Goal: Check status: Check status

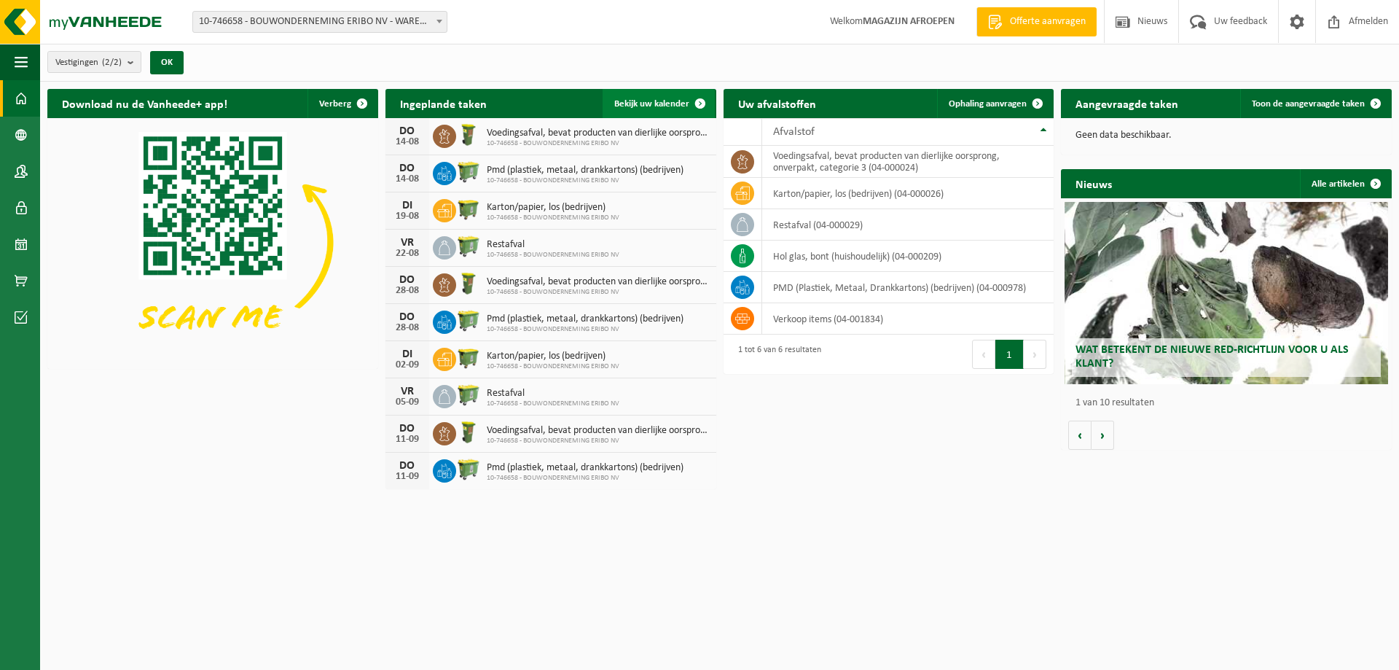
click at [651, 99] on span "Bekijk uw kalender" at bounding box center [651, 103] width 75 height 9
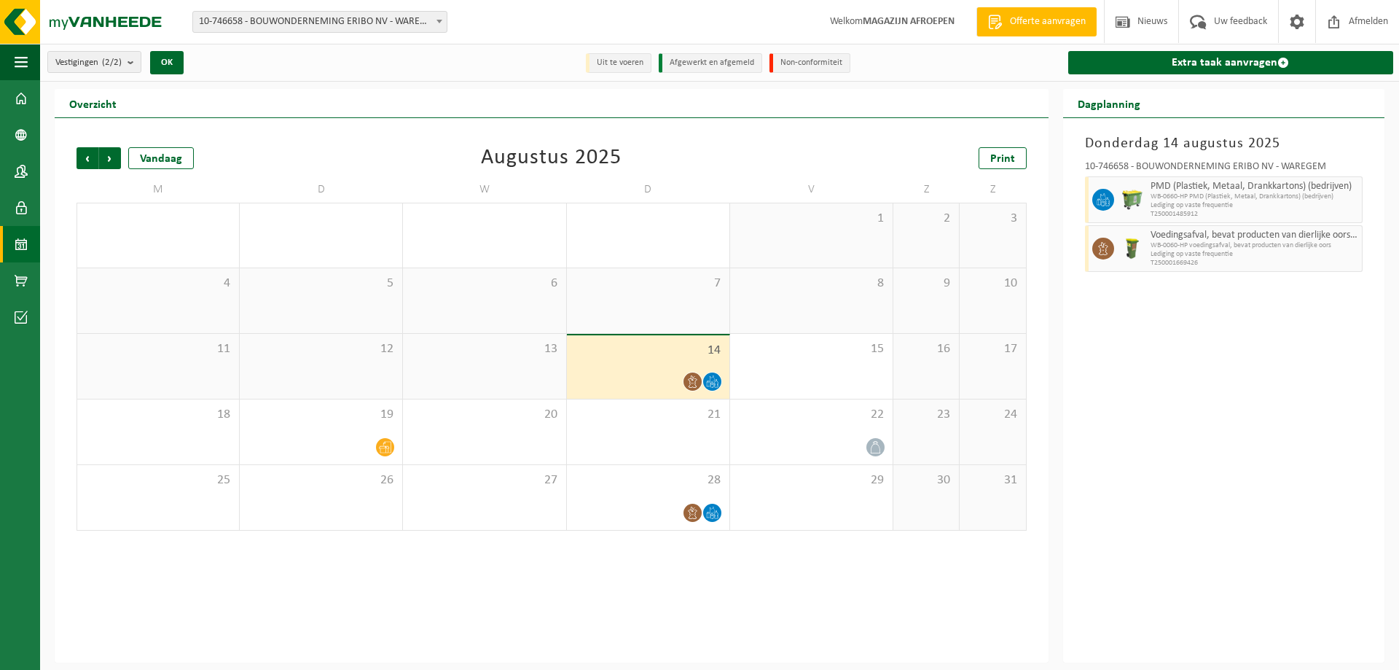
click at [1229, 208] on span "Lediging op vaste frequentie" at bounding box center [1254, 205] width 208 height 9
click at [1227, 256] on span "Lediging op vaste frequentie" at bounding box center [1254, 254] width 208 height 9
click at [488, 380] on div "13" at bounding box center [484, 366] width 162 height 65
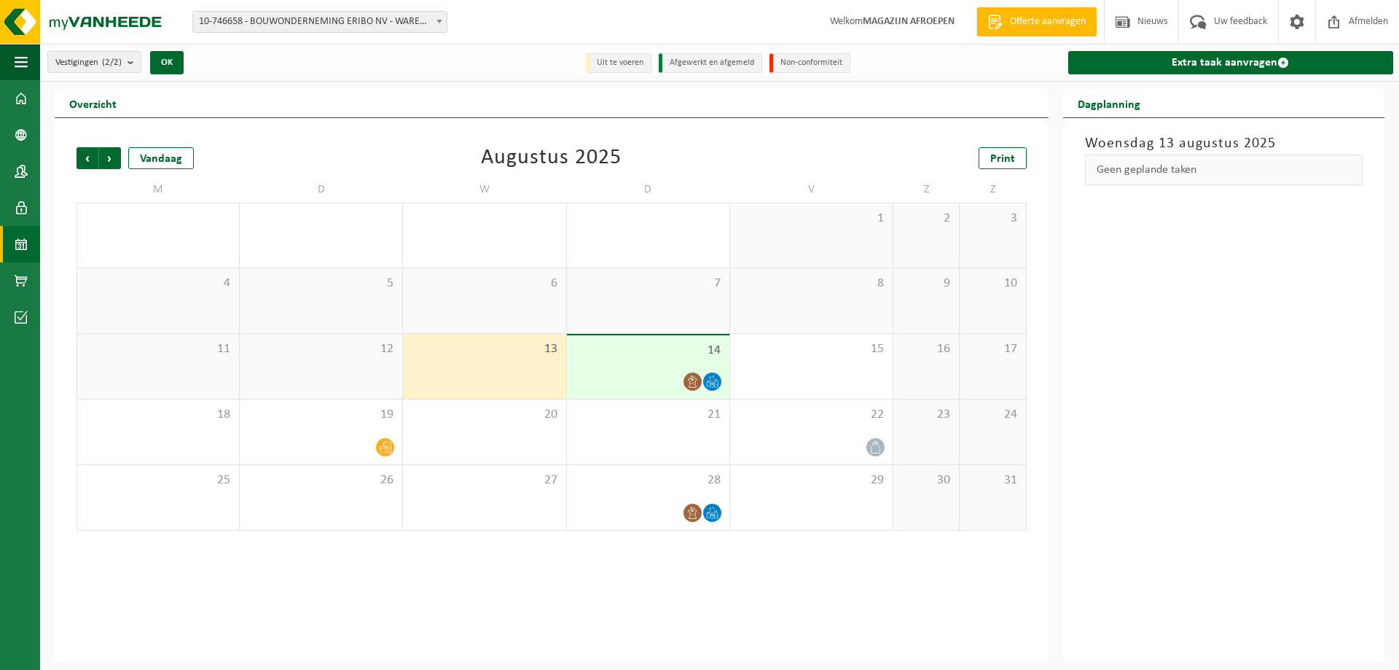
click at [662, 373] on div at bounding box center [648, 382] width 148 height 20
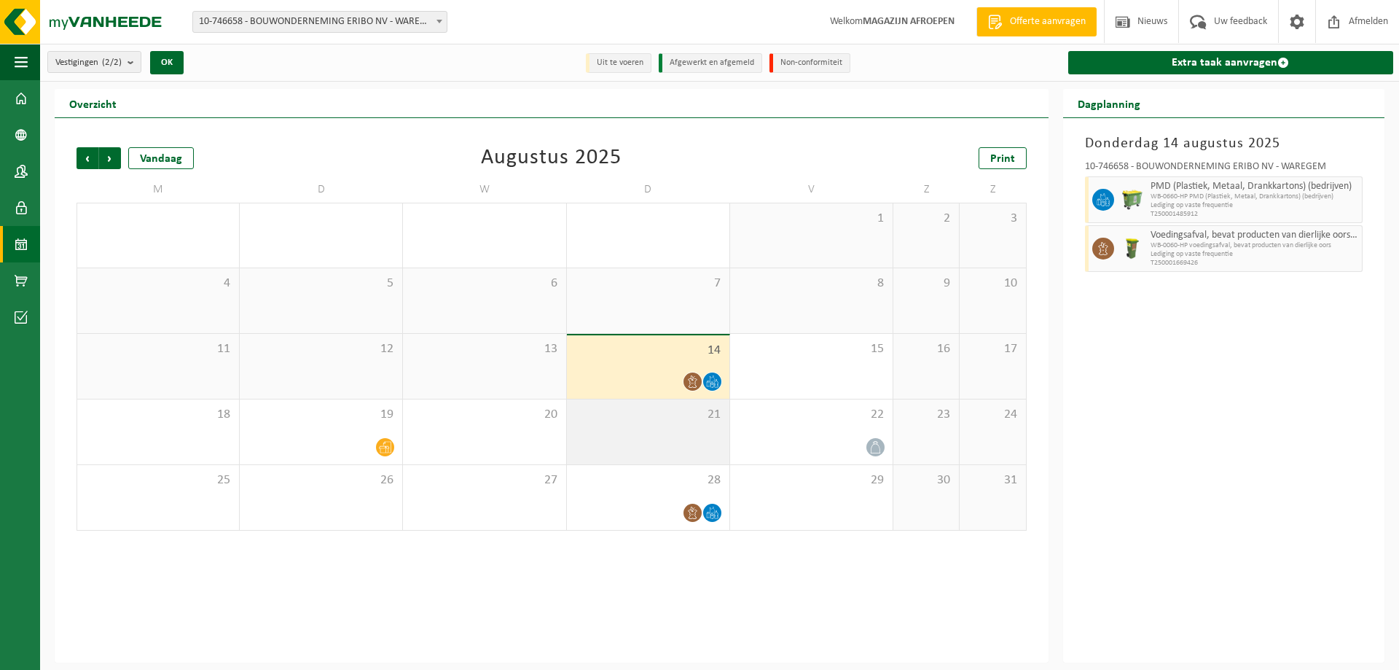
click at [662, 431] on div "21" at bounding box center [648, 431] width 162 height 65
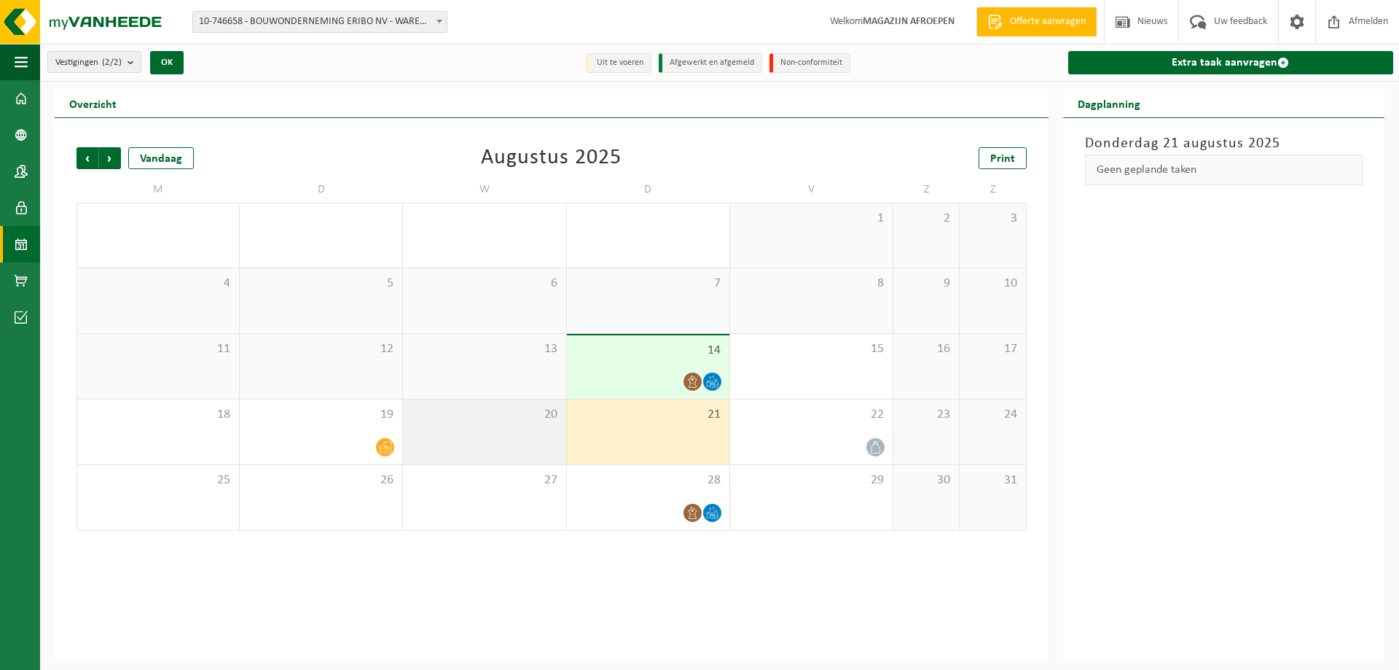
click at [516, 431] on div "20" at bounding box center [484, 431] width 162 height 65
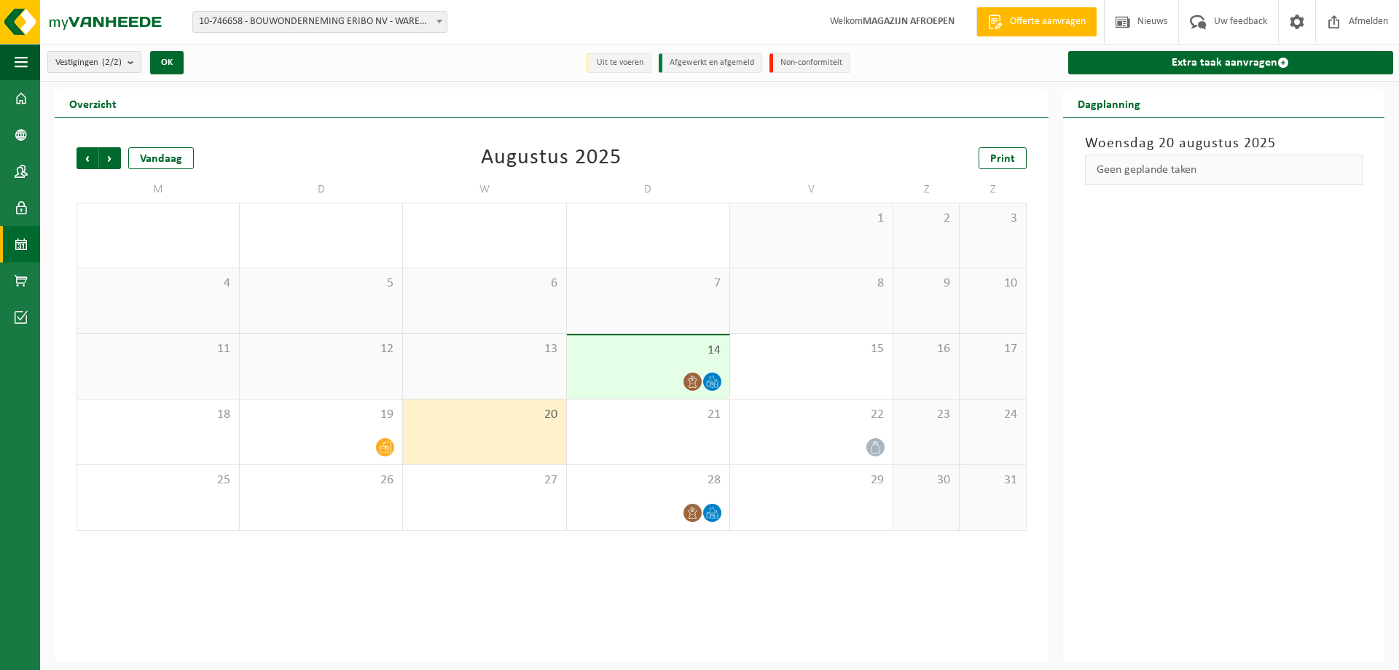
click at [605, 359] on div "14" at bounding box center [648, 366] width 162 height 63
